Goal: Navigation & Orientation: Find specific page/section

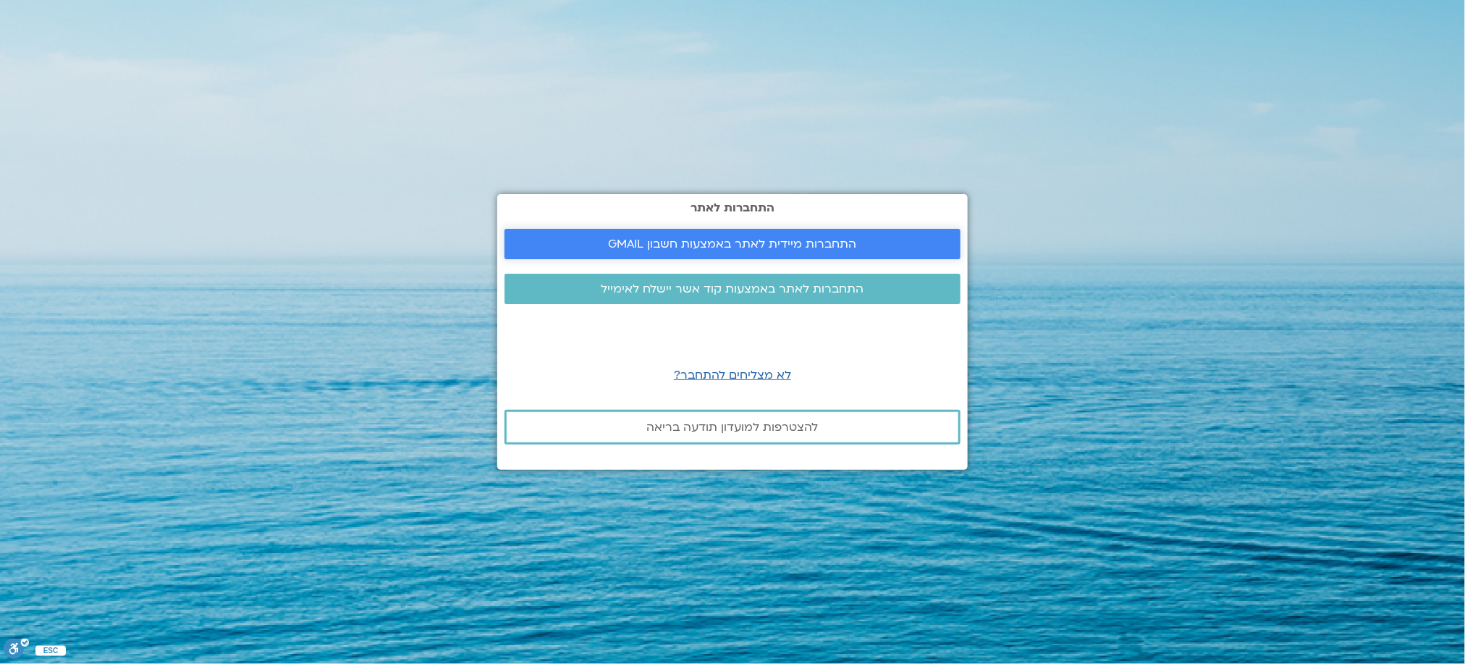
click at [737, 244] on span "התחברות מיידית לאתר באמצעות חשבון GMAIL" at bounding box center [733, 243] width 248 height 13
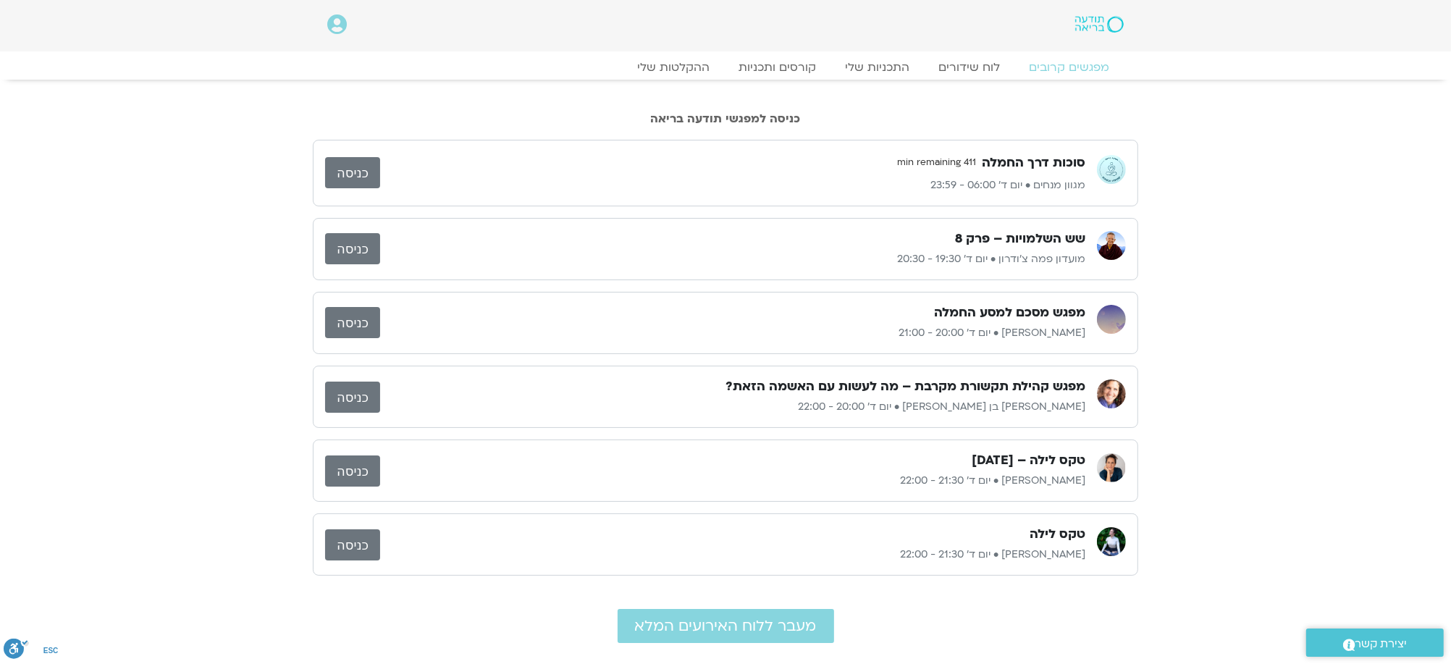
click at [359, 394] on link "כניסה" at bounding box center [352, 396] width 55 height 31
